Goal: Check status

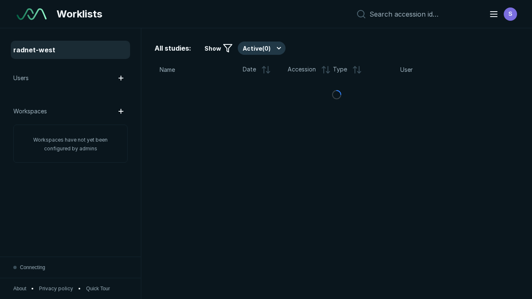
scroll to position [2268, 3460]
